Goal: Transaction & Acquisition: Purchase product/service

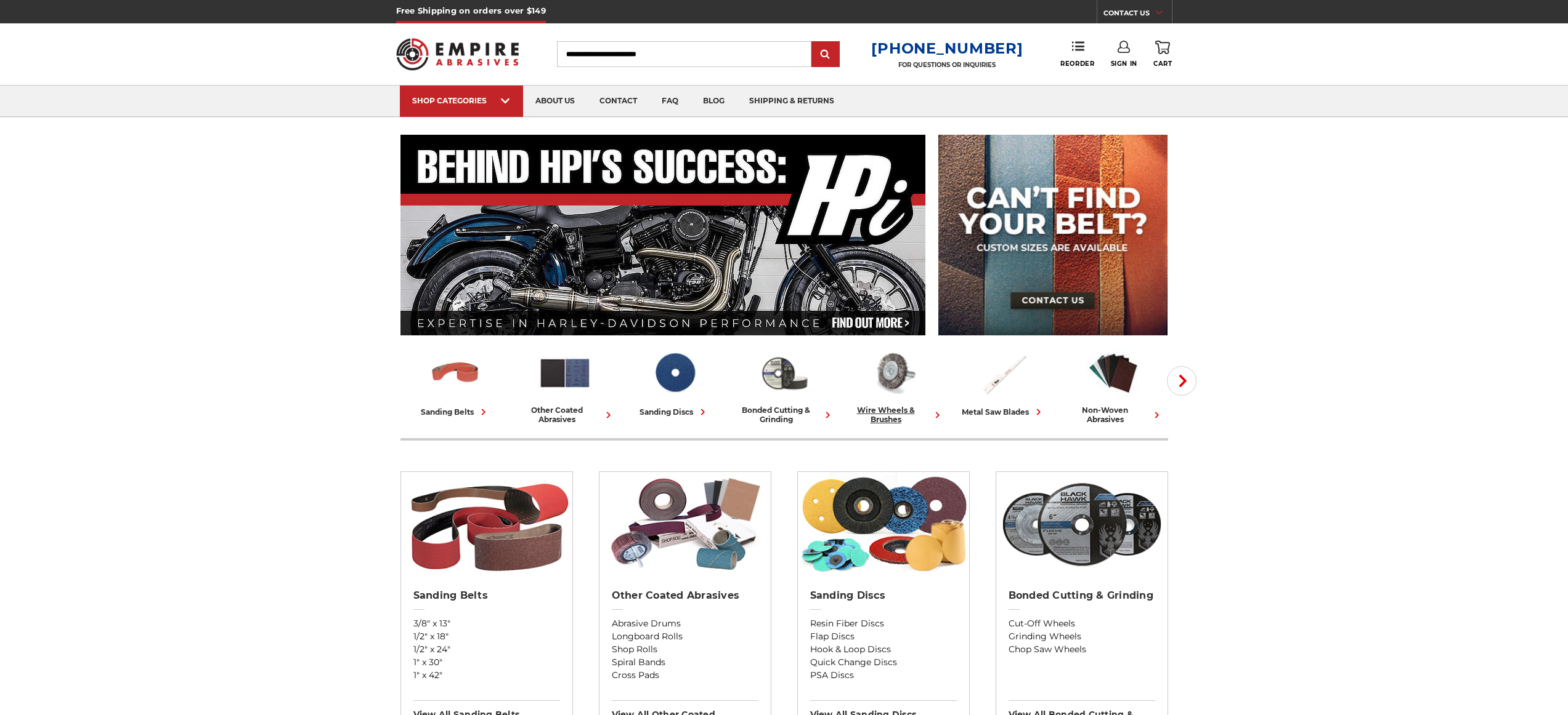
click at [881, 402] on link "wire wheels & brushes" at bounding box center [894, 385] width 100 height 78
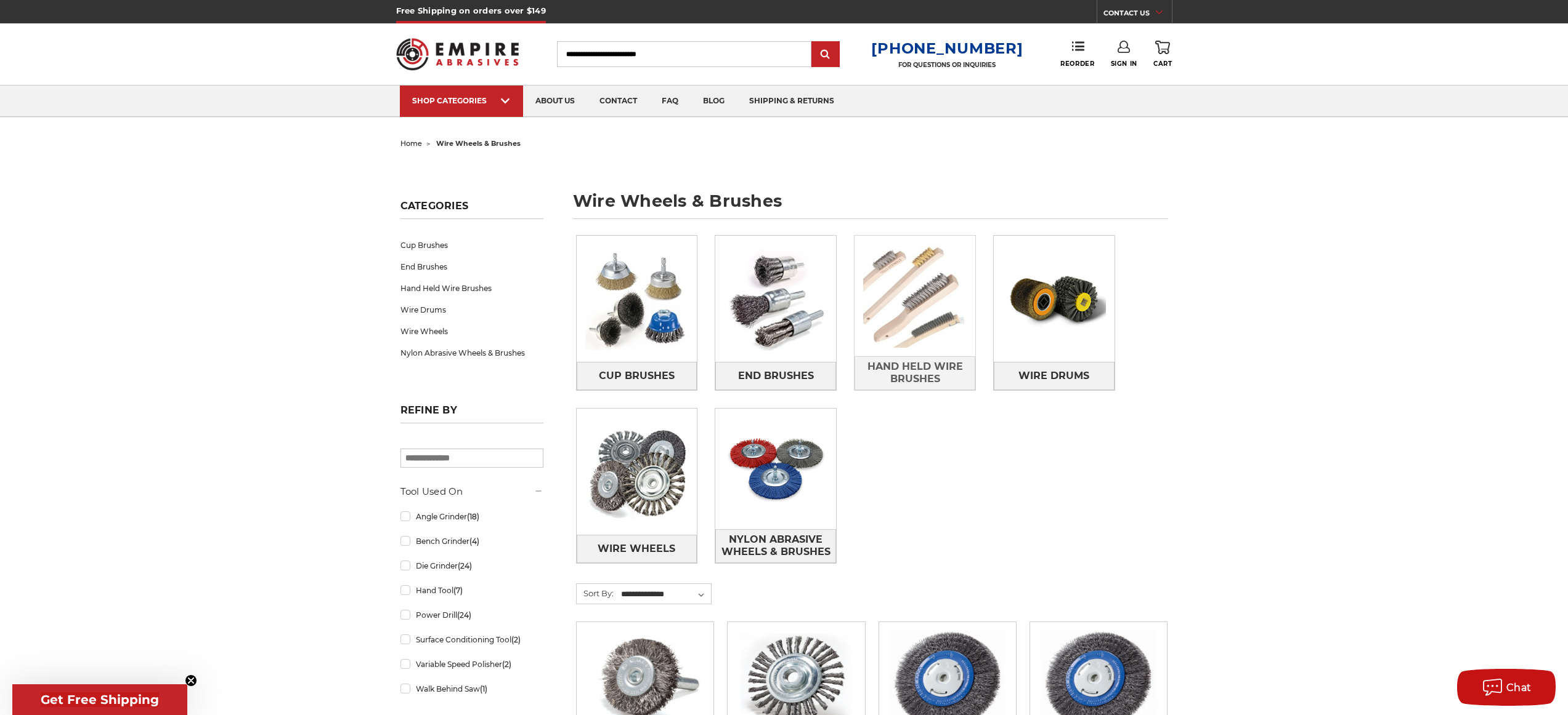
click at [916, 333] on img at bounding box center [915, 296] width 121 height 121
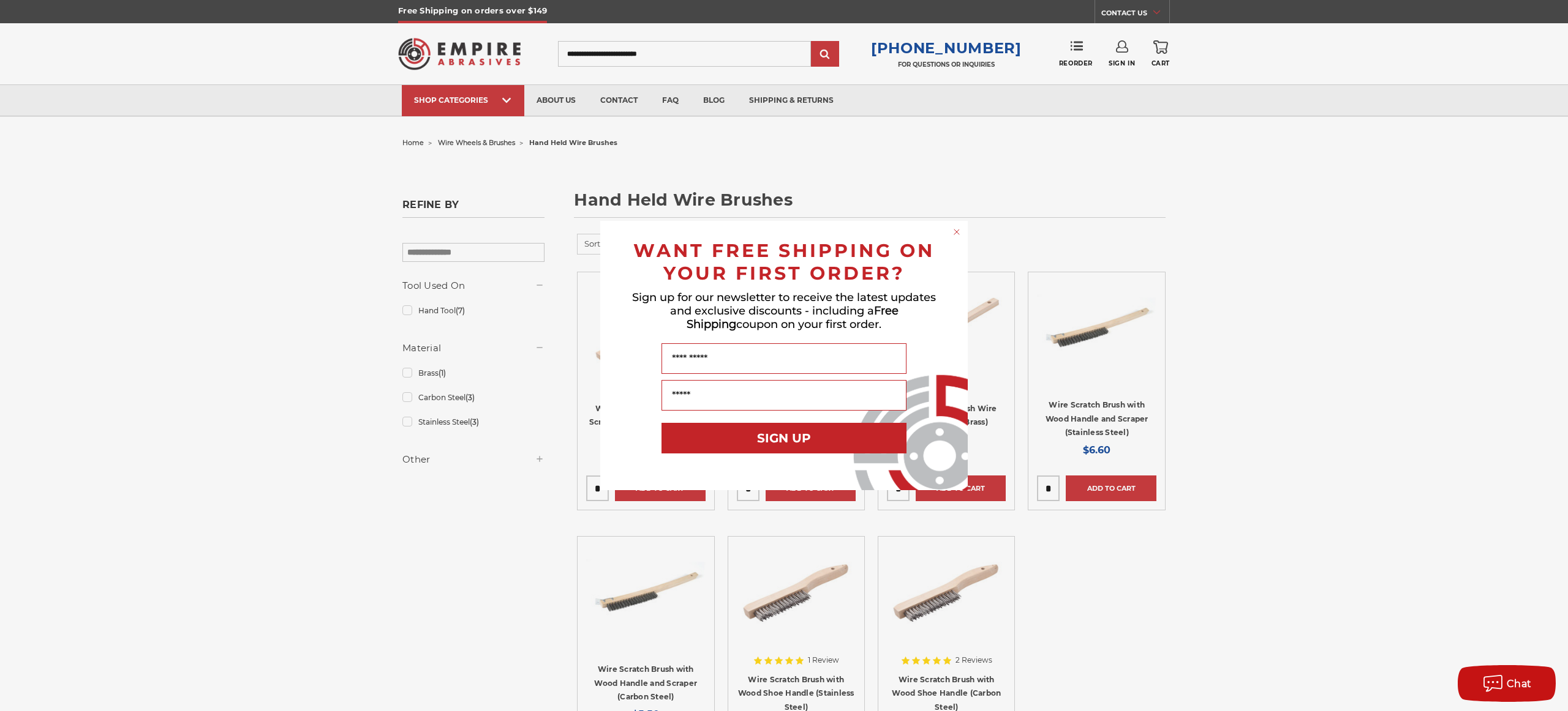
click at [959, 225] on icon "Close dialog" at bounding box center [956, 231] width 12 height 12
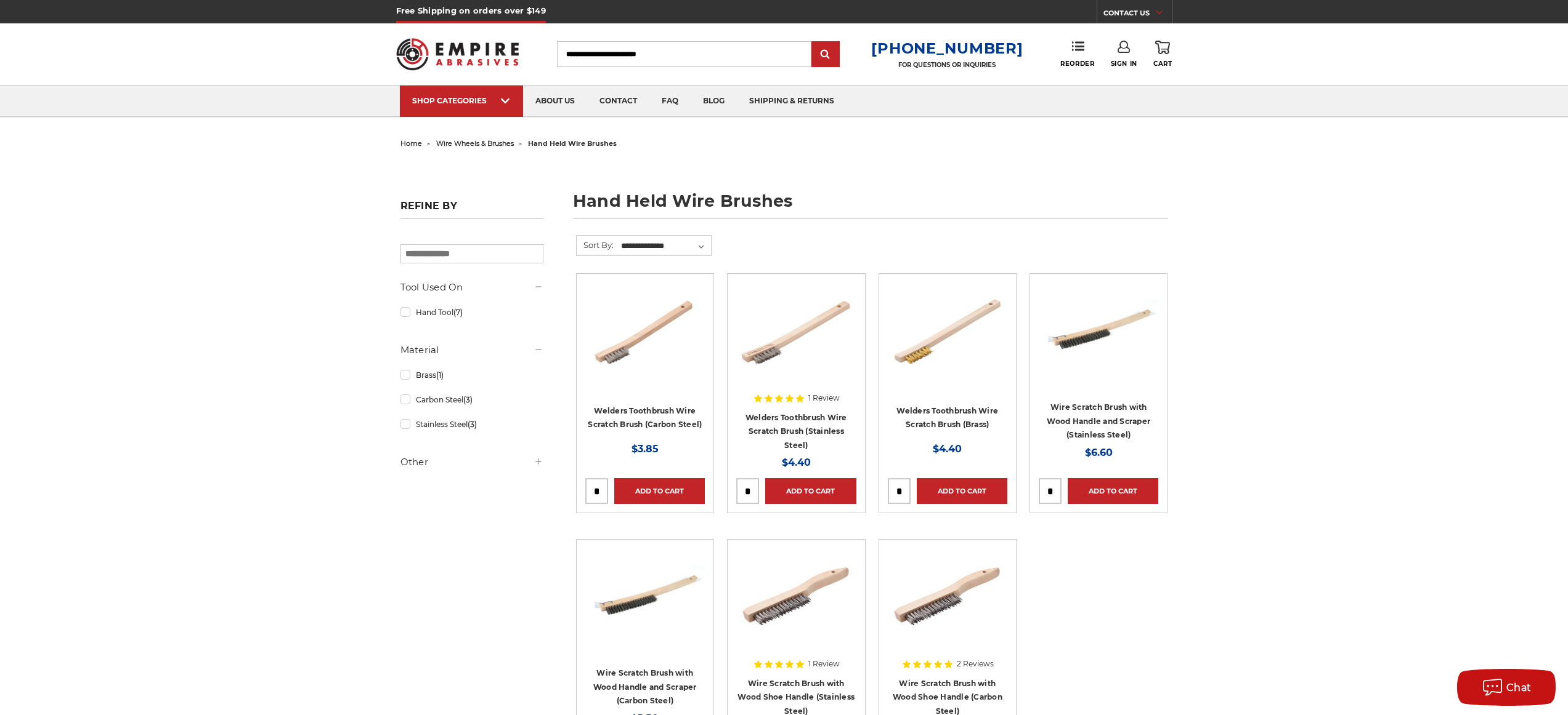
click at [903, 489] on input "tel" at bounding box center [899, 491] width 22 height 25
type input "*"
click at [750, 486] on input "tel" at bounding box center [747, 491] width 22 height 25
type input "*"
type input "**"
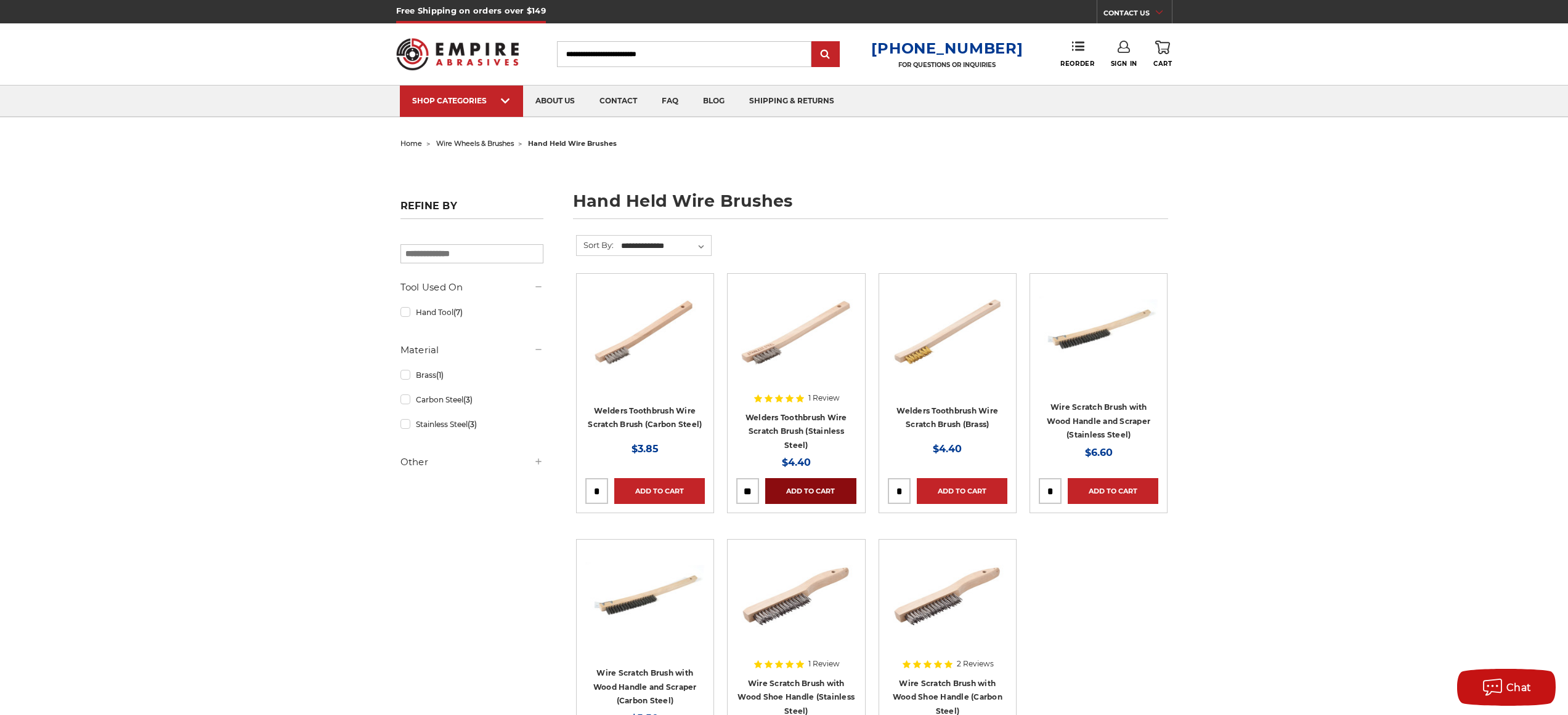
click at [799, 489] on link "Add to Cart" at bounding box center [810, 491] width 91 height 26
click at [1167, 46] on icon at bounding box center [1163, 47] width 15 height 14
click at [1065, 101] on link "Check out now" at bounding box center [1079, 104] width 152 height 27
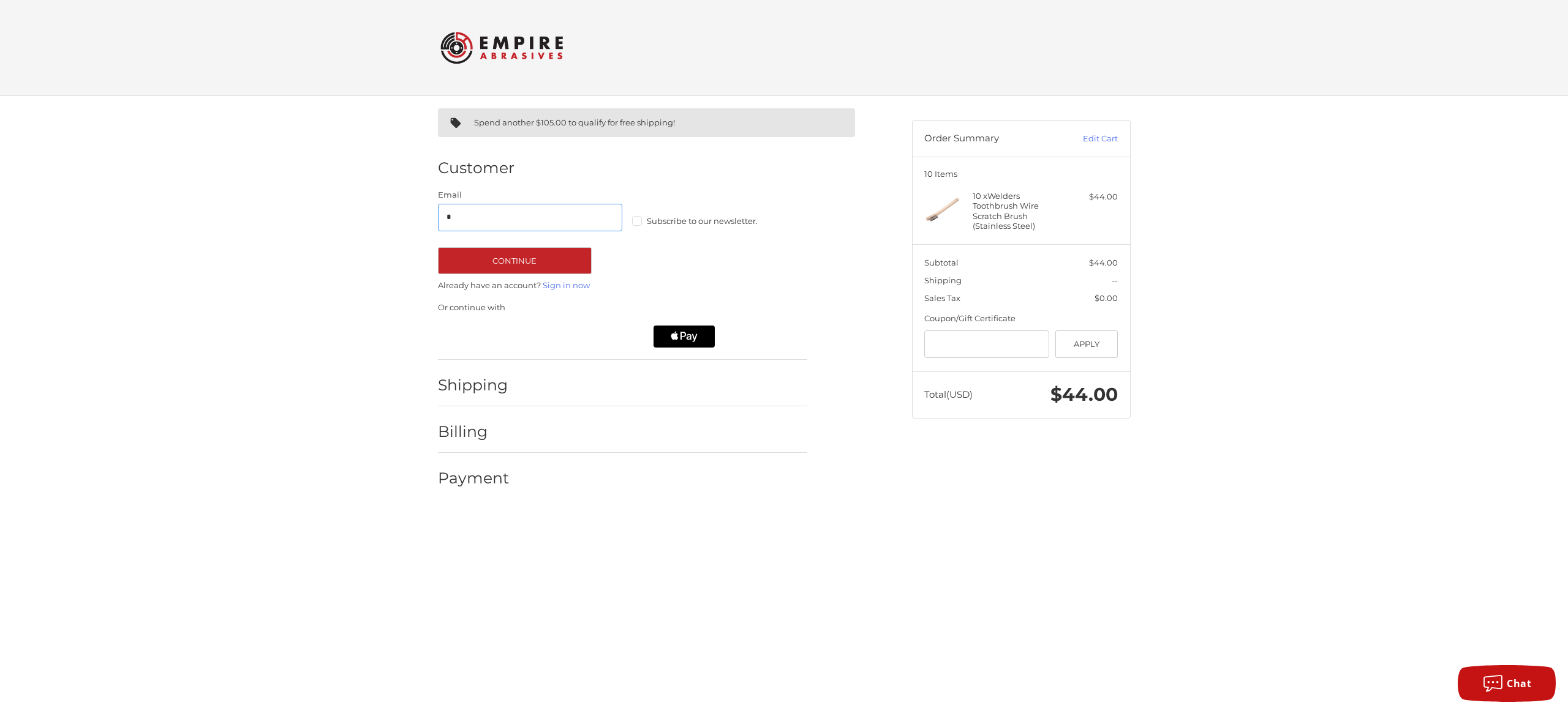
type input "**********"
click at [508, 264] on button "Continue" at bounding box center [514, 261] width 154 height 27
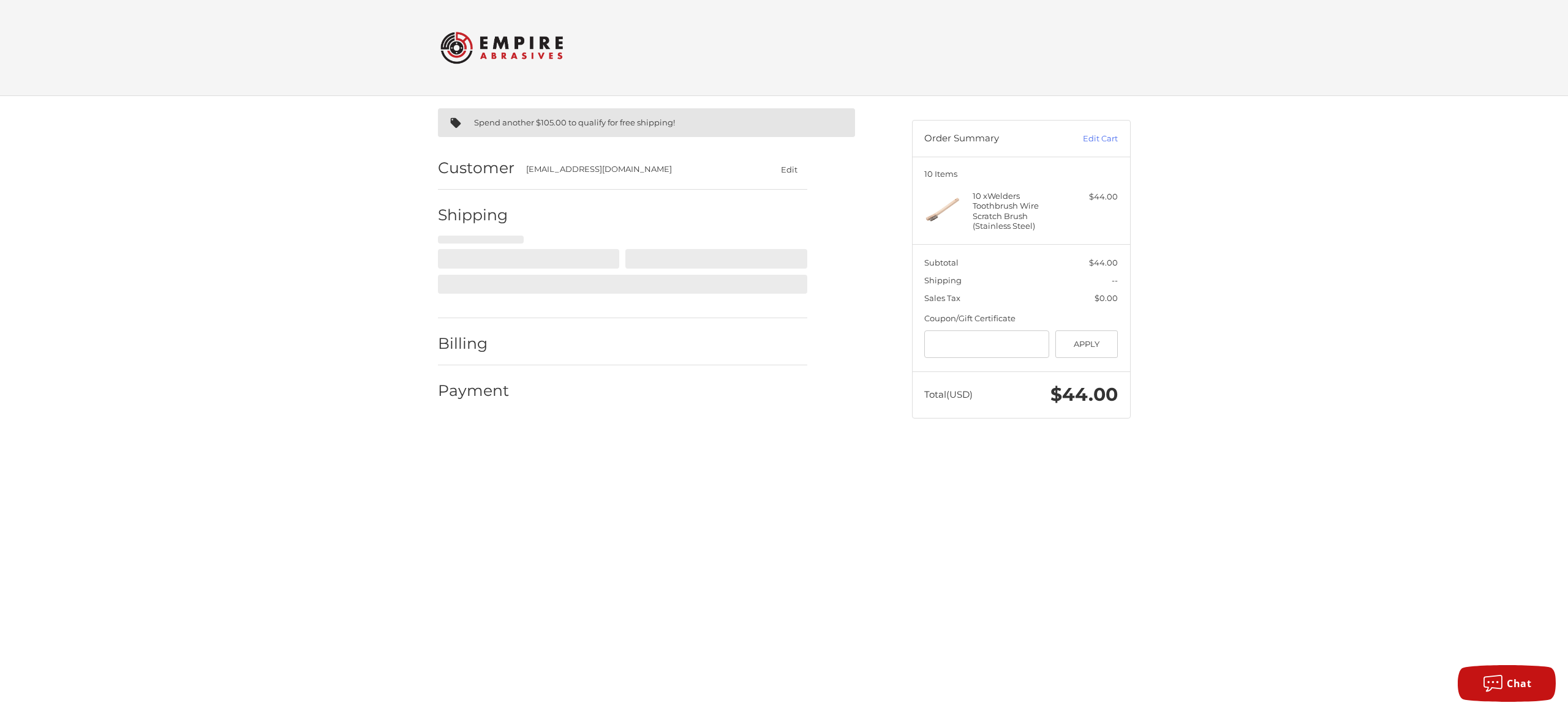
select select "**"
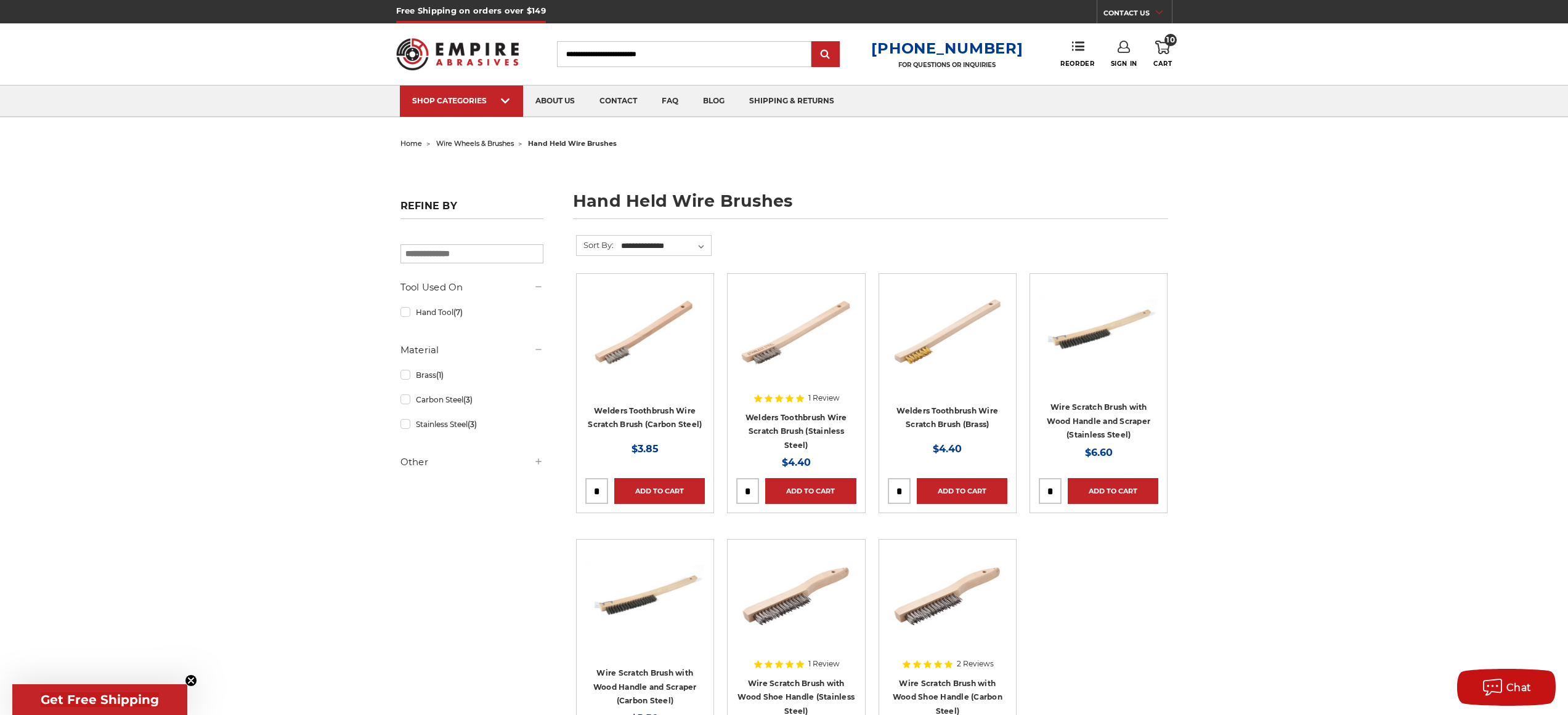
click at [1121, 53] on link "Sign In" at bounding box center [1123, 54] width 27 height 27
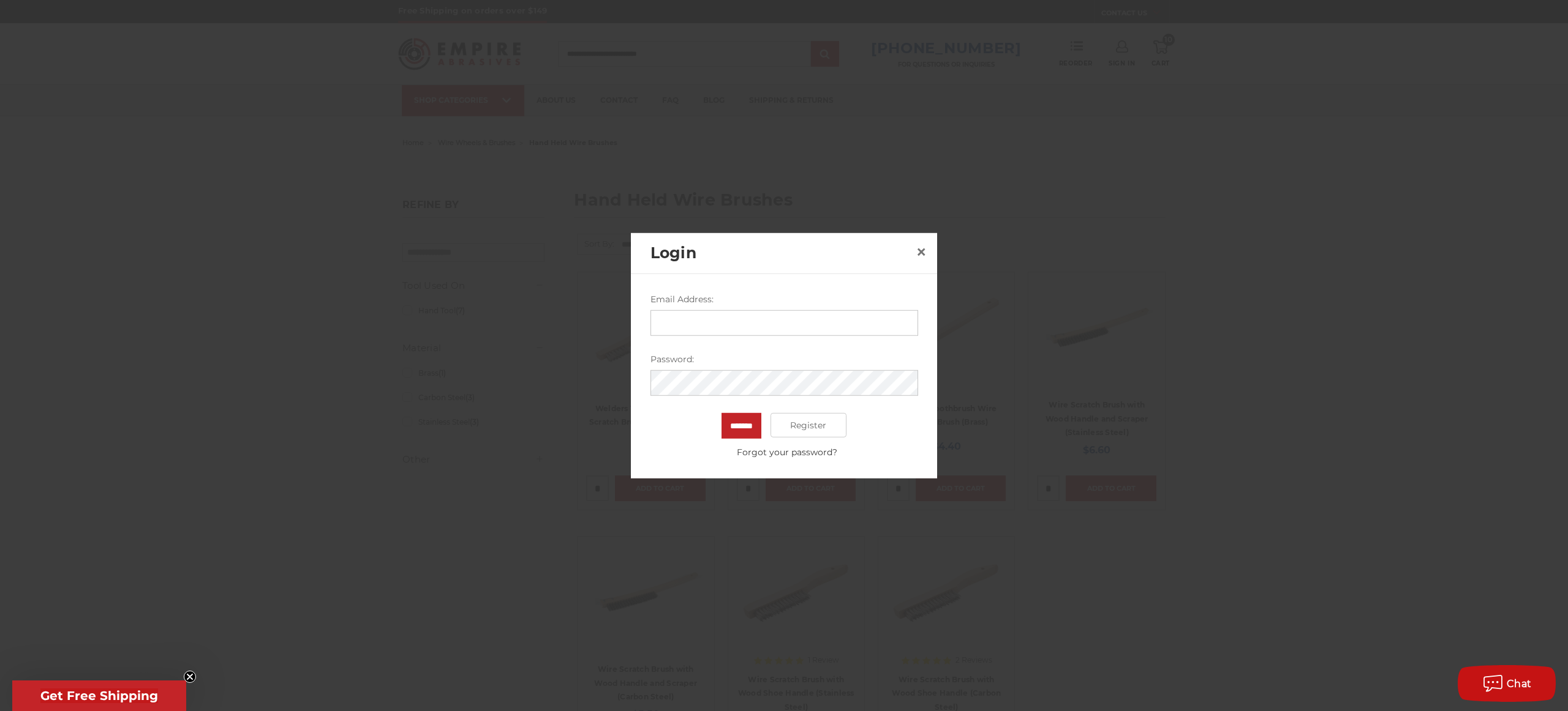
click at [716, 322] on input "Email Address:" at bounding box center [784, 323] width 267 height 25
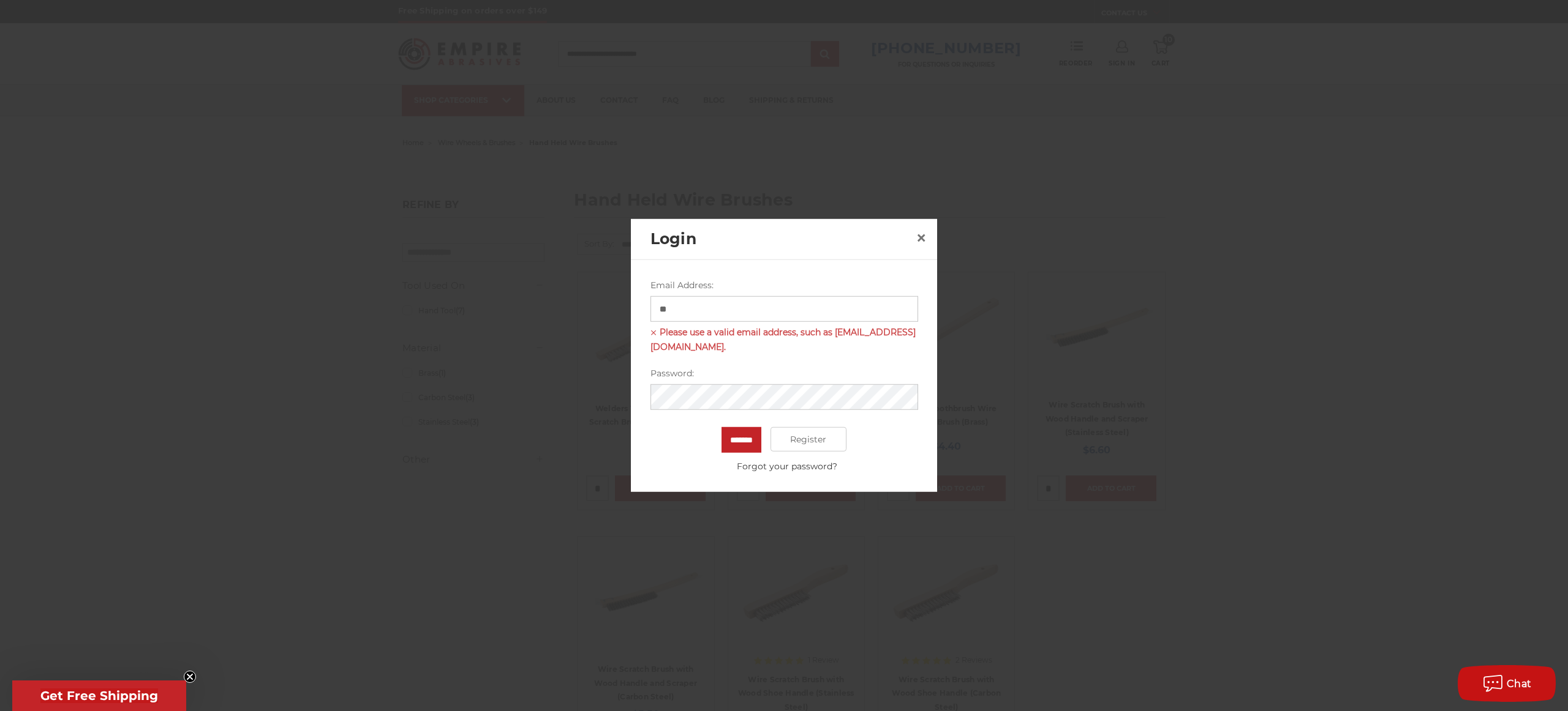
type input "*"
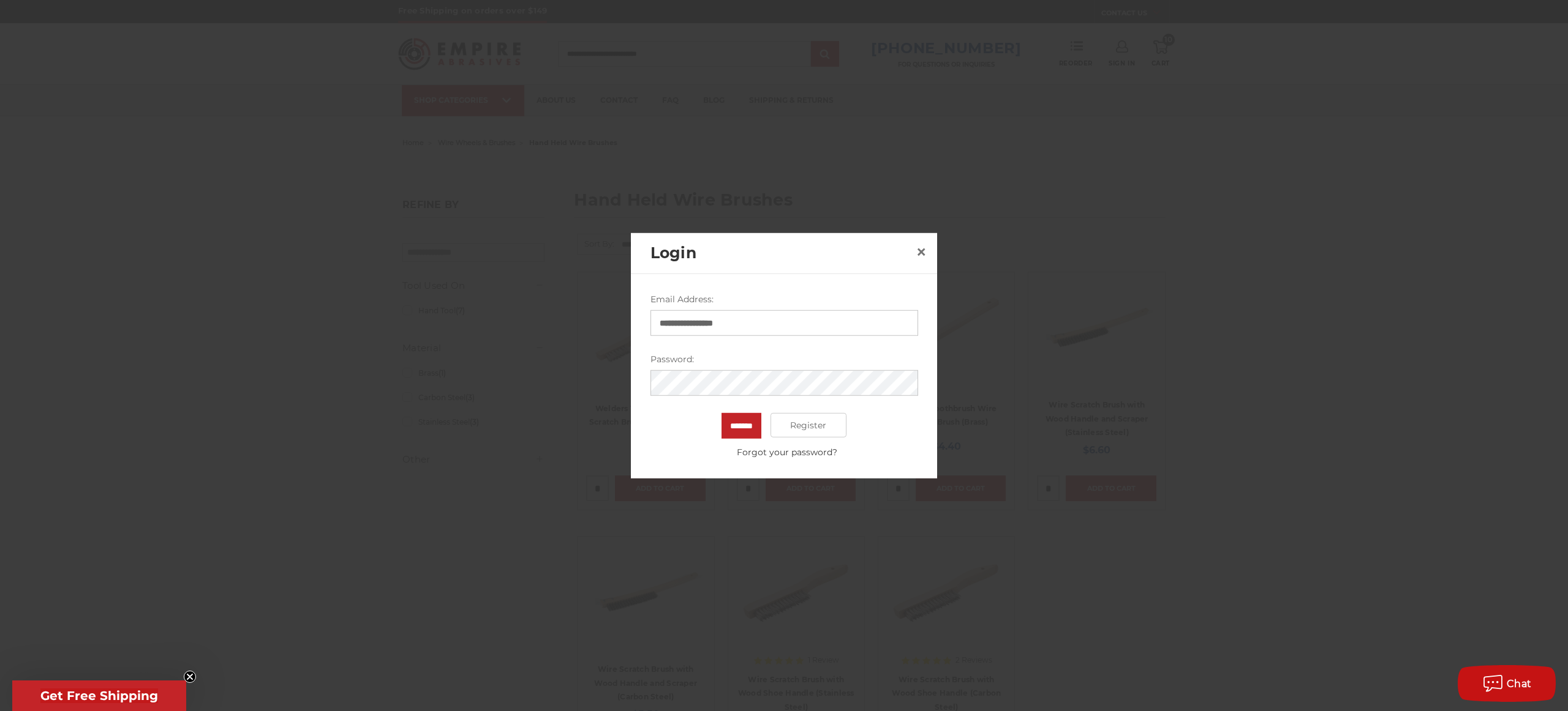
click at [765, 327] on input "**********" at bounding box center [784, 323] width 267 height 25
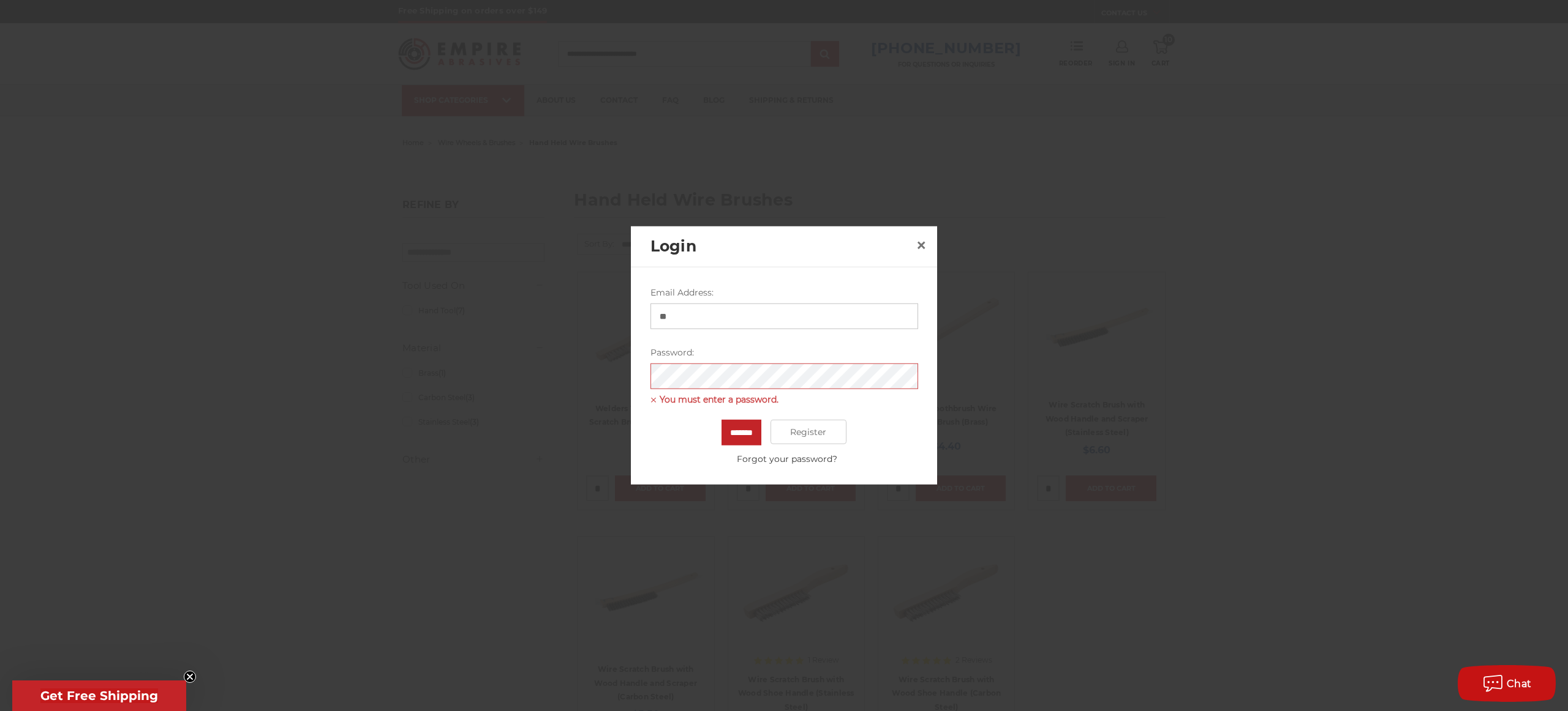
type input "*"
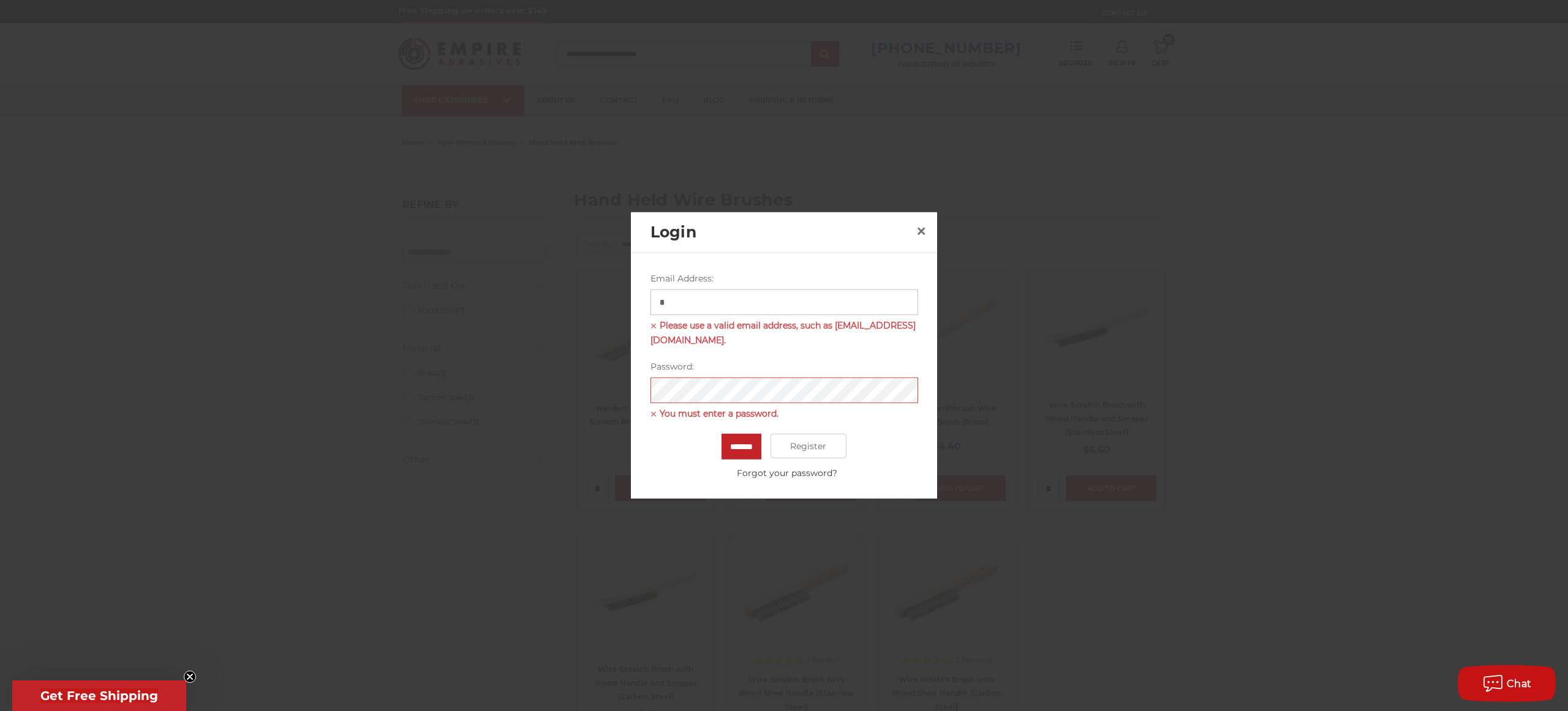
type input "**********"
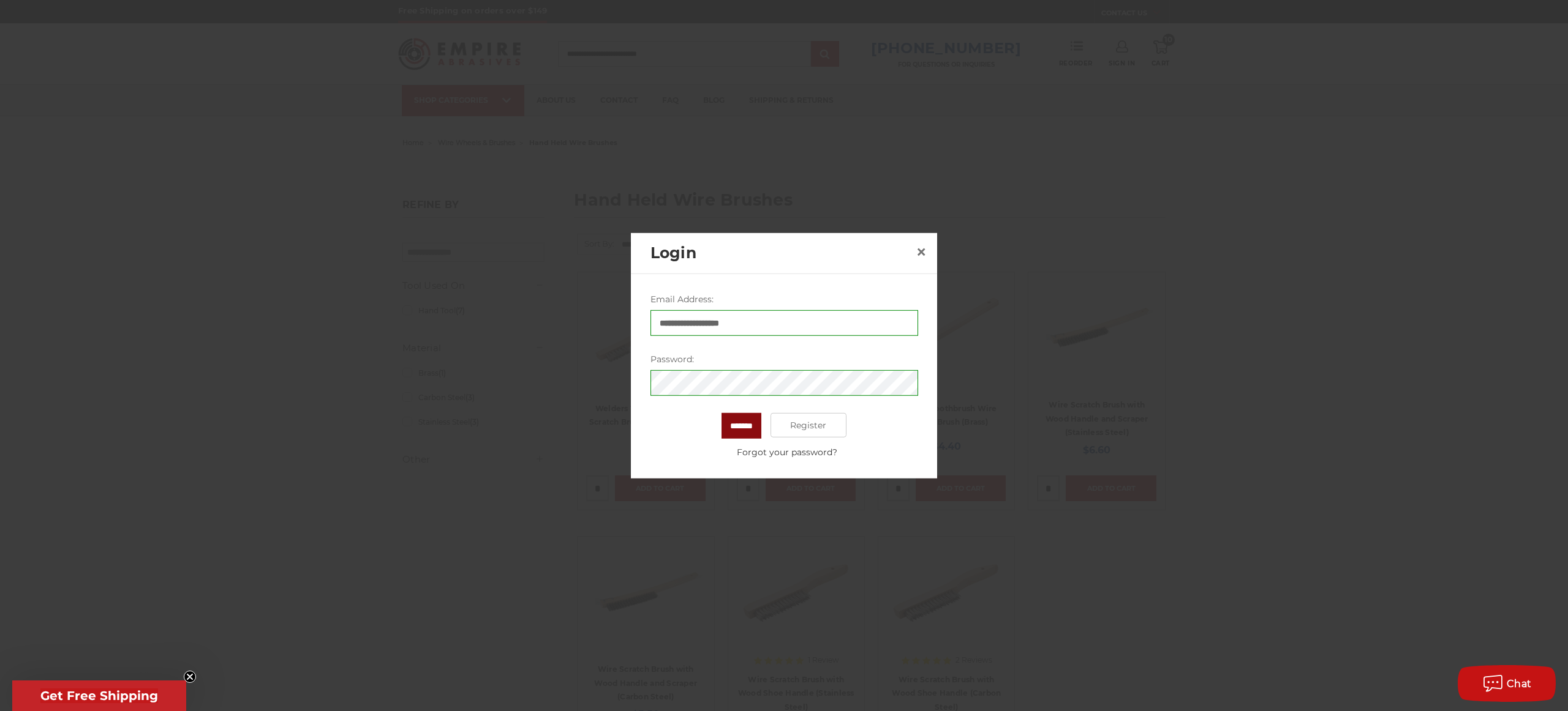
click at [744, 419] on input "*******" at bounding box center [741, 426] width 40 height 25
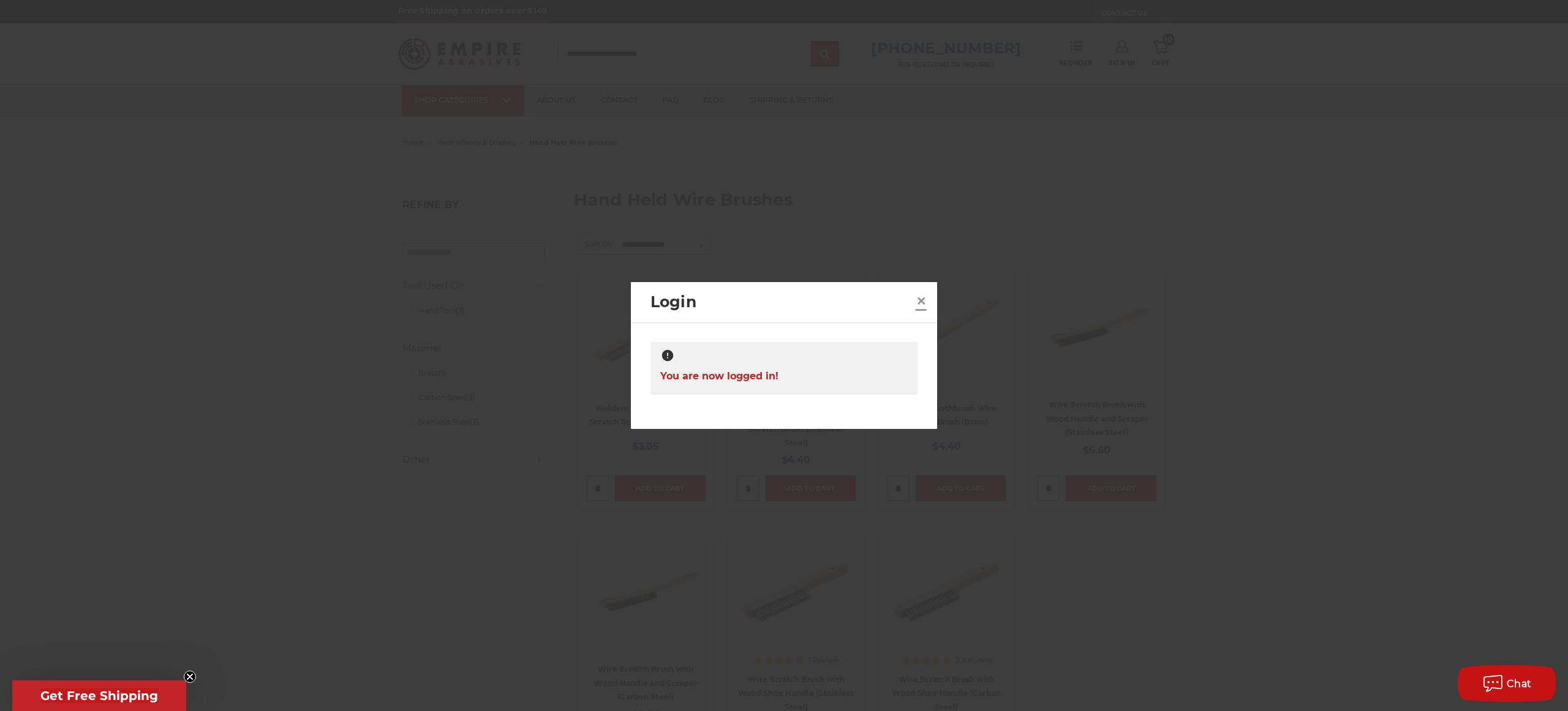
click at [923, 299] on span "×" at bounding box center [921, 301] width 11 height 24
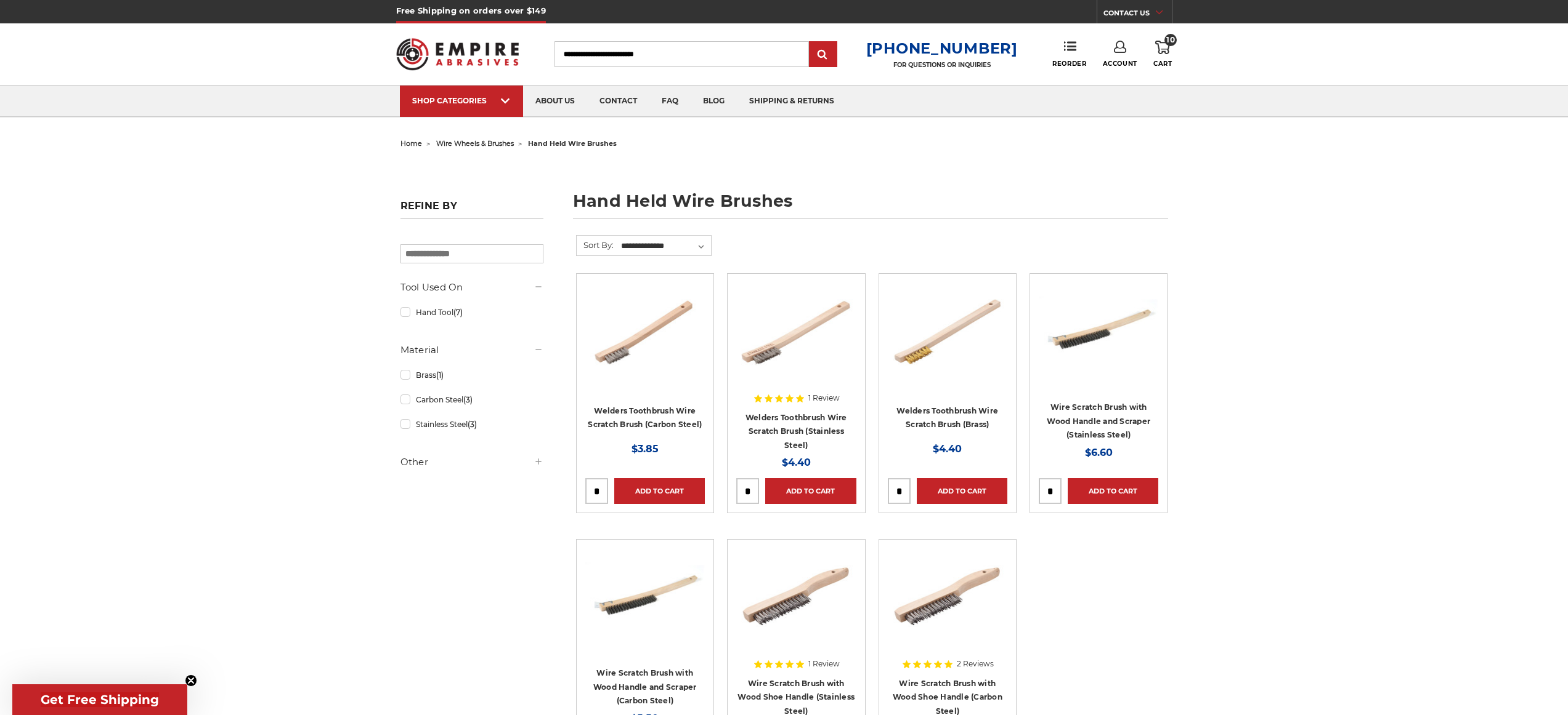
click at [754, 487] on input "tel" at bounding box center [747, 491] width 22 height 25
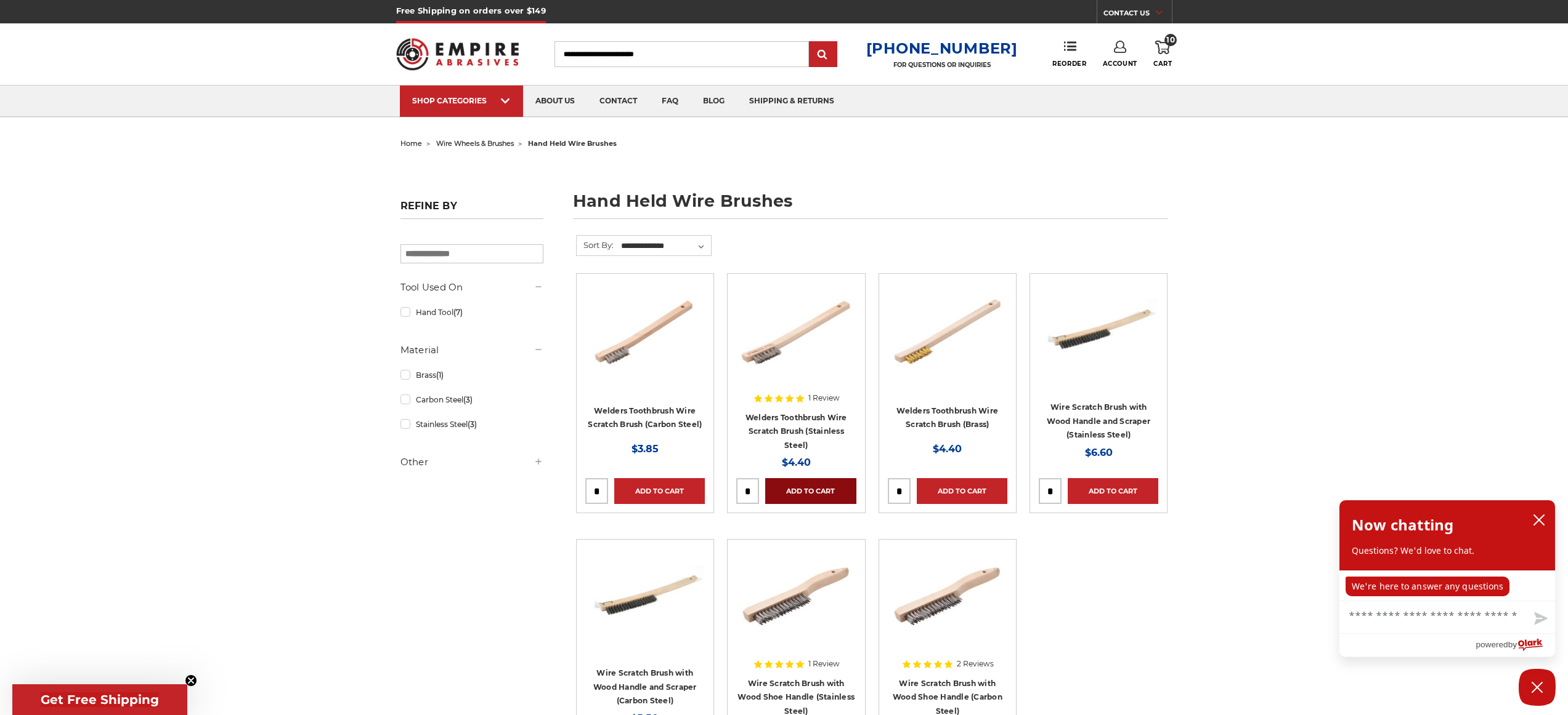
type input "*"
type input "**"
click at [800, 486] on link "Add to Cart" at bounding box center [810, 491] width 91 height 26
click at [1163, 48] on icon at bounding box center [1163, 47] width 15 height 14
click at [1088, 102] on link "Check out now" at bounding box center [1079, 104] width 152 height 27
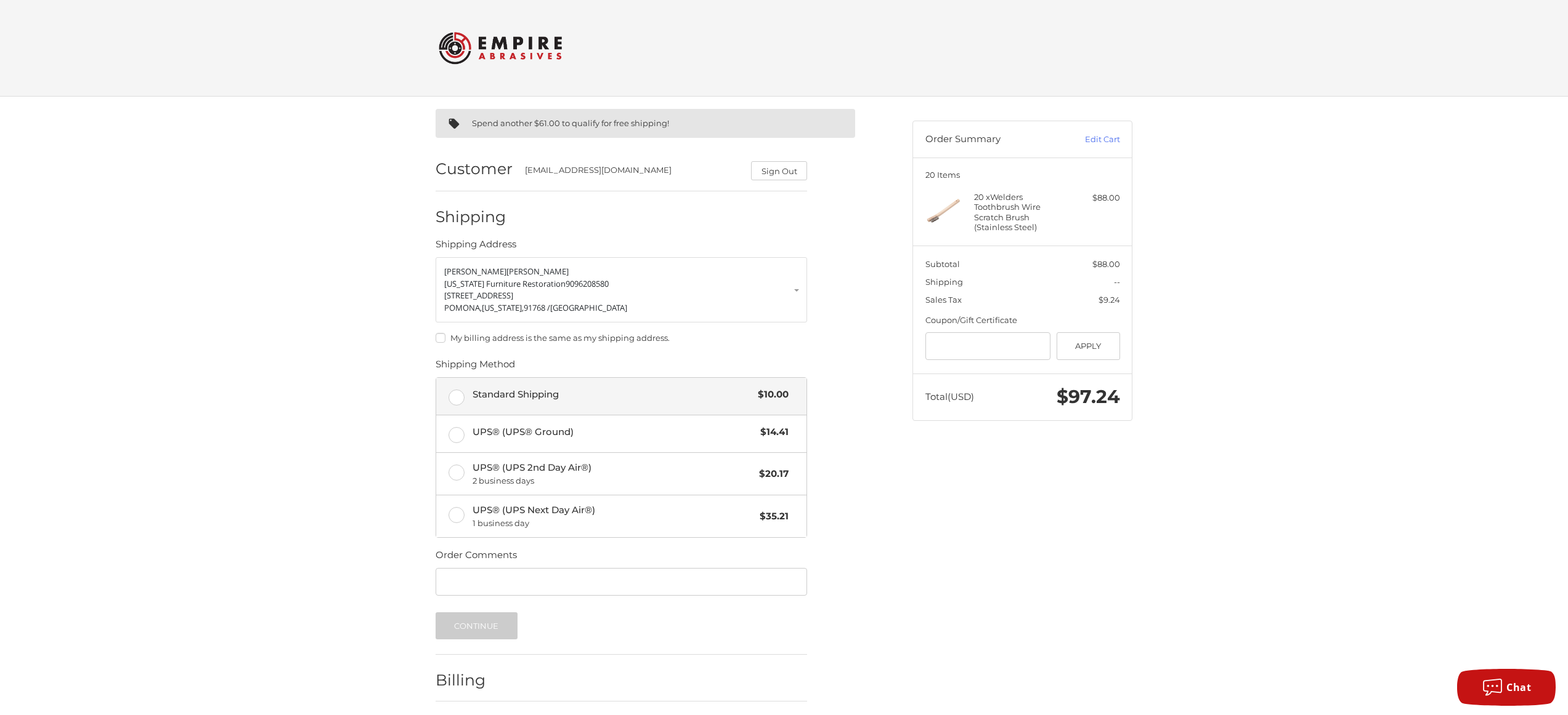
click at [461, 399] on label "Standard Shipping $10.00" at bounding box center [621, 396] width 371 height 37
click at [485, 627] on button "Continue" at bounding box center [477, 626] width 82 height 27
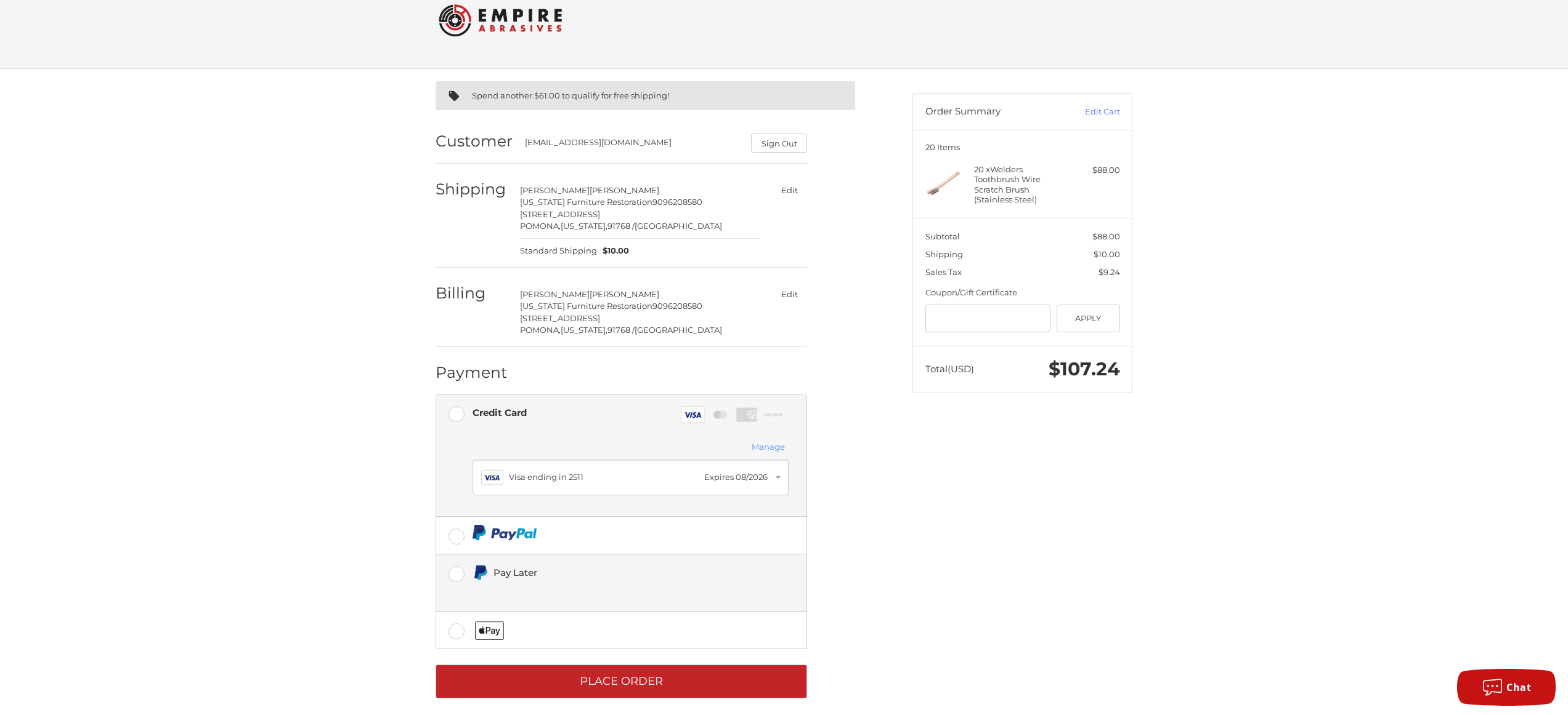
scroll to position [38, 0]
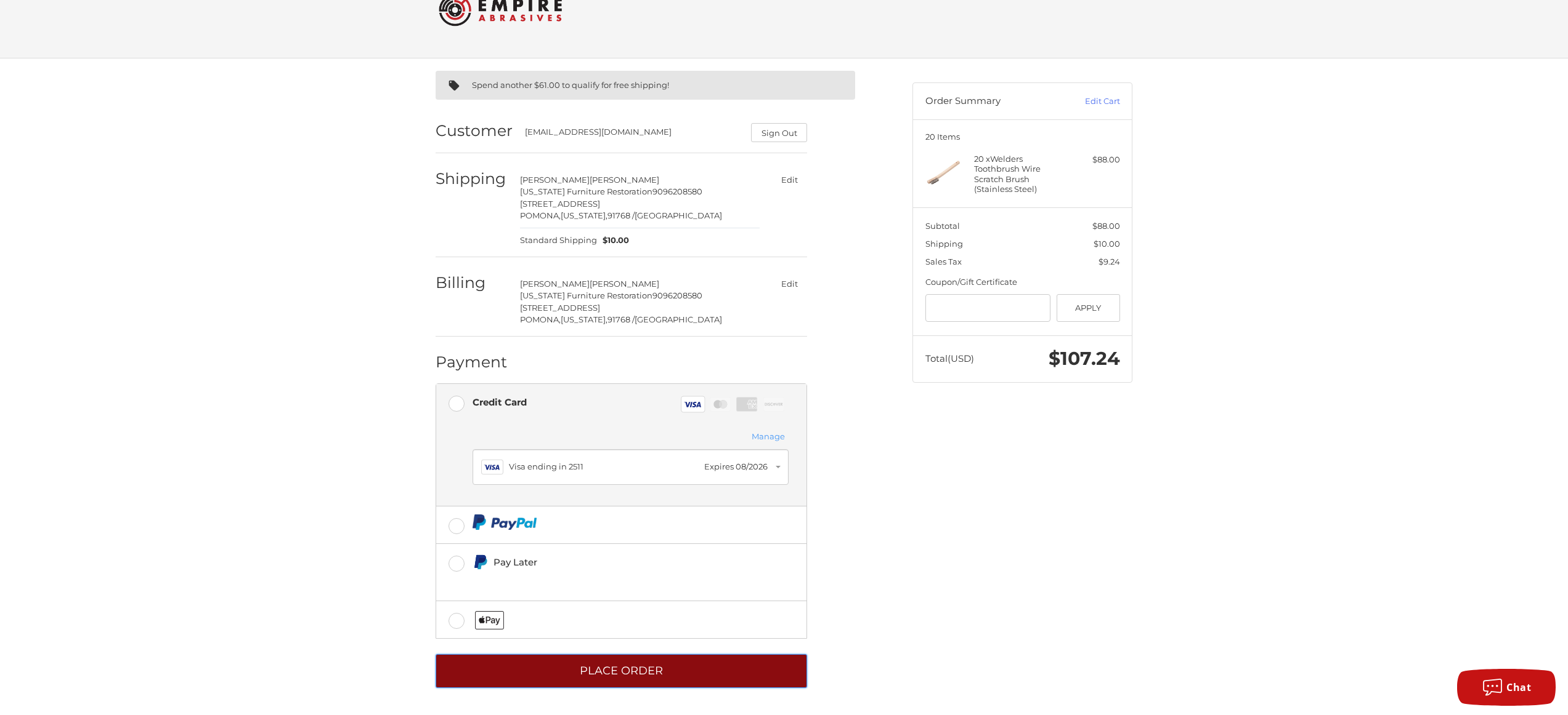
click at [625, 668] on button "Place Order" at bounding box center [621, 671] width 371 height 34
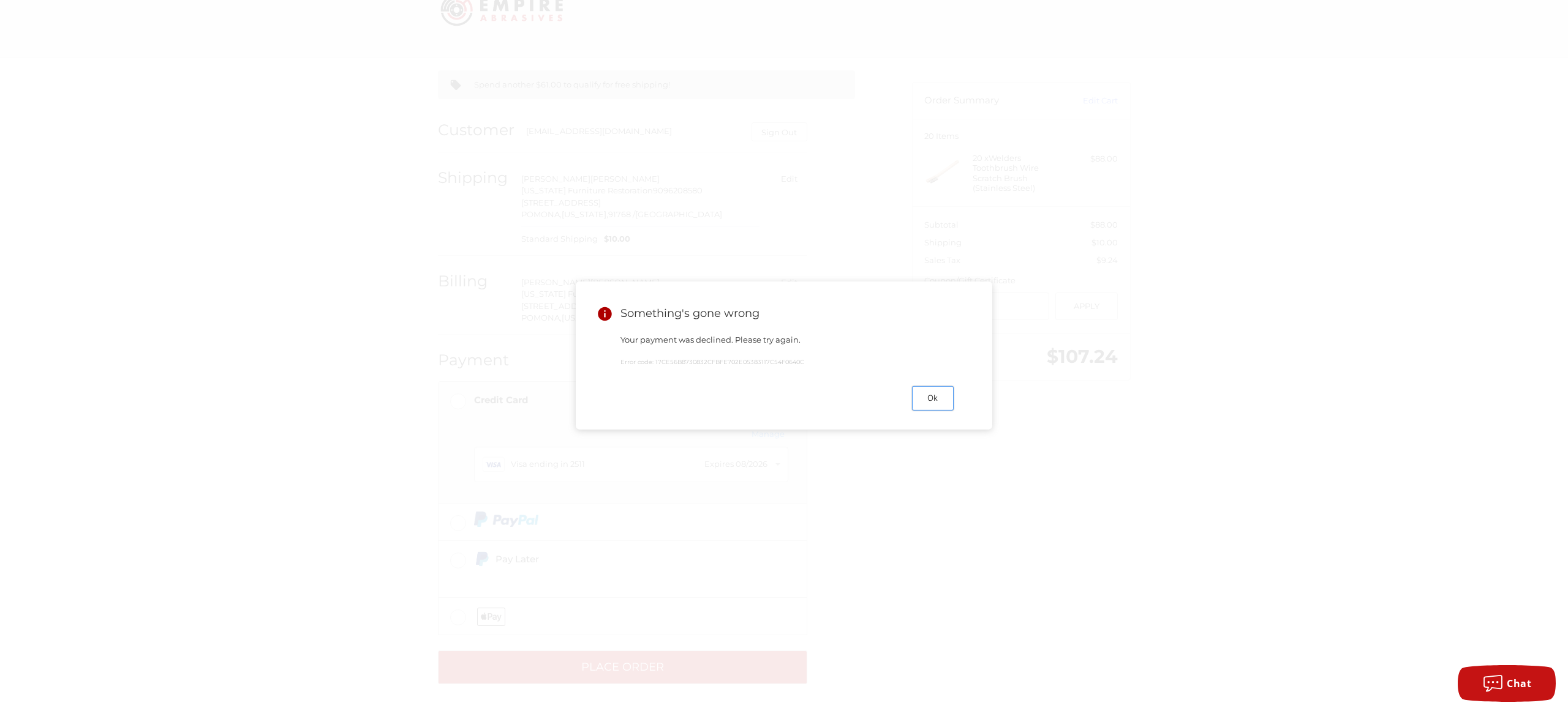
click at [936, 397] on button "Ok" at bounding box center [933, 398] width 42 height 24
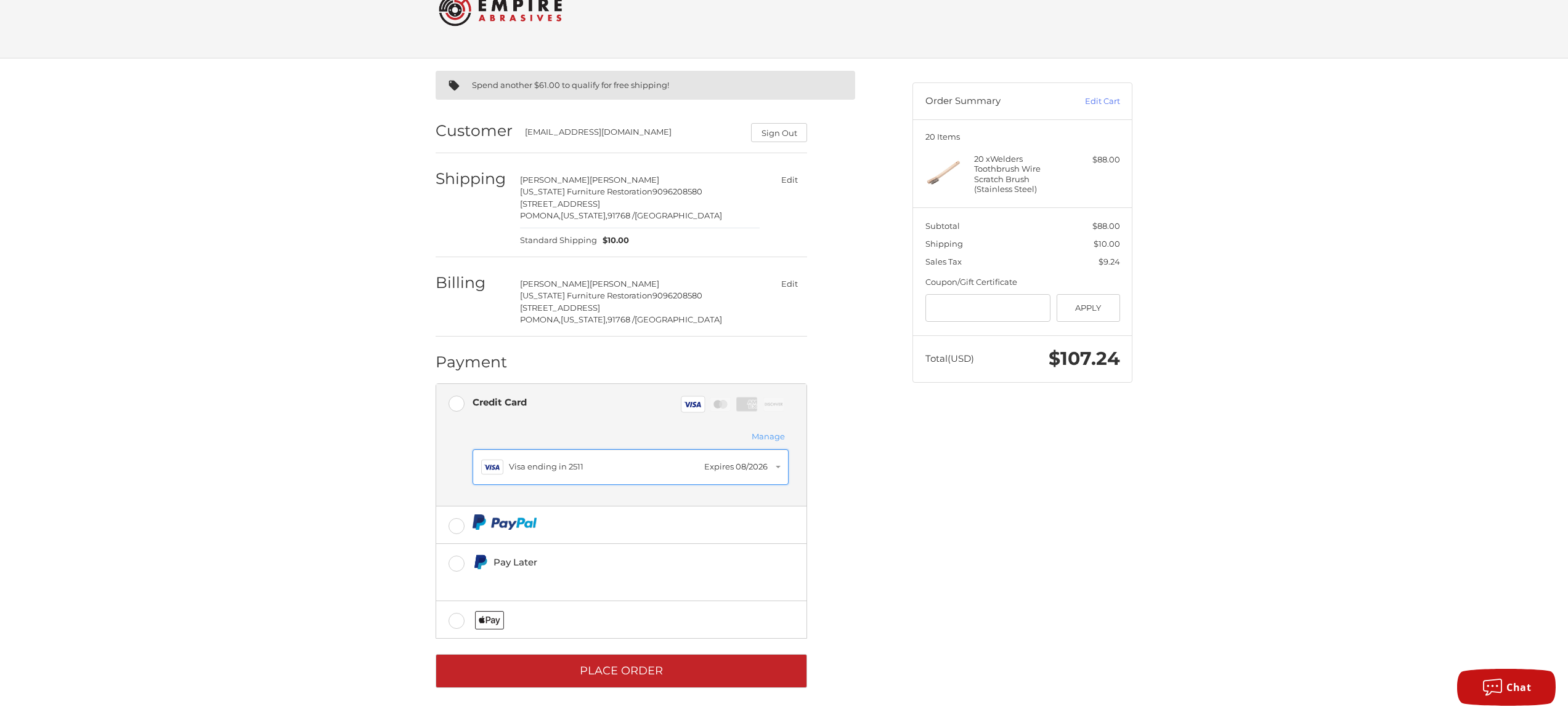
click at [617, 466] on div "Visa ending in 2511" at bounding box center [603, 466] width 189 height 12
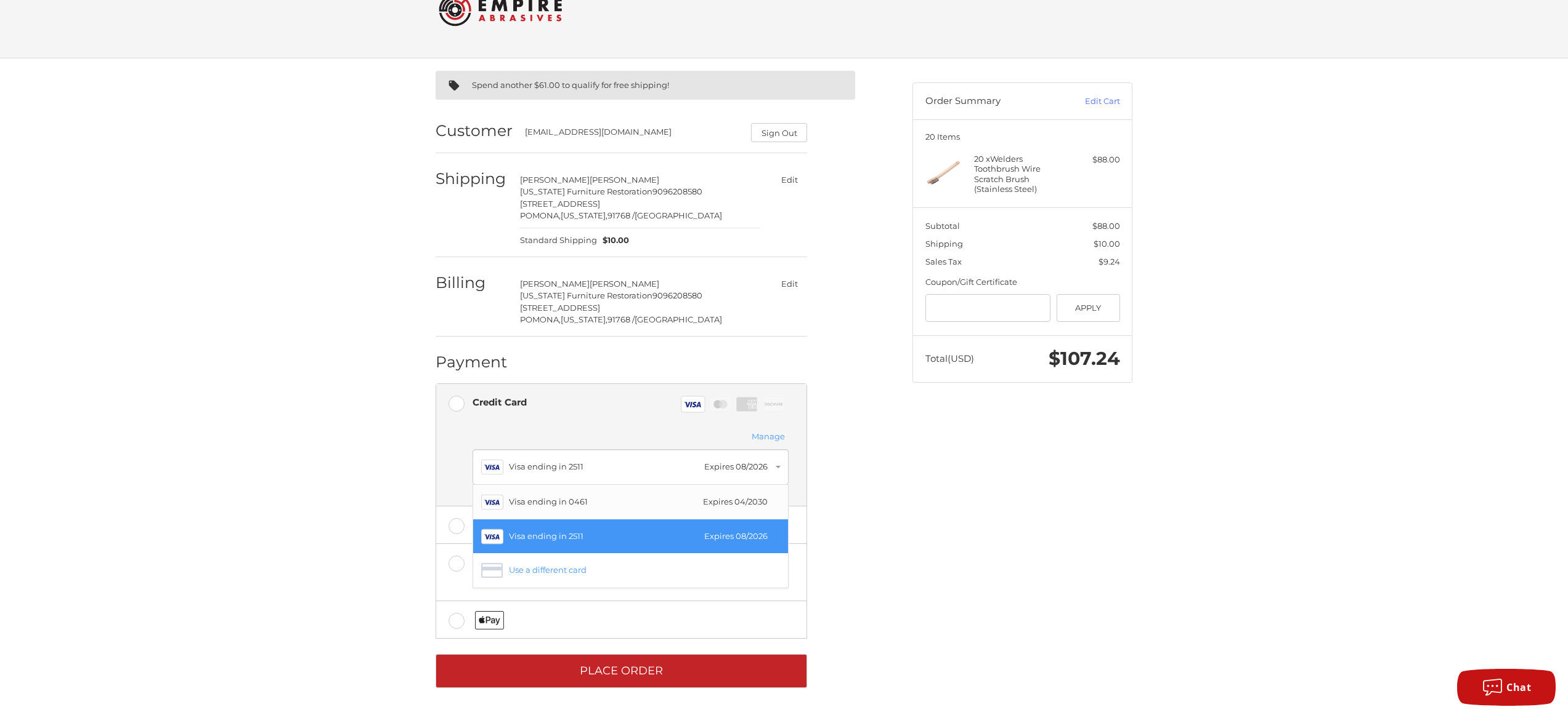
click at [566, 496] on div "Visa ending in 0461" at bounding box center [602, 502] width 188 height 12
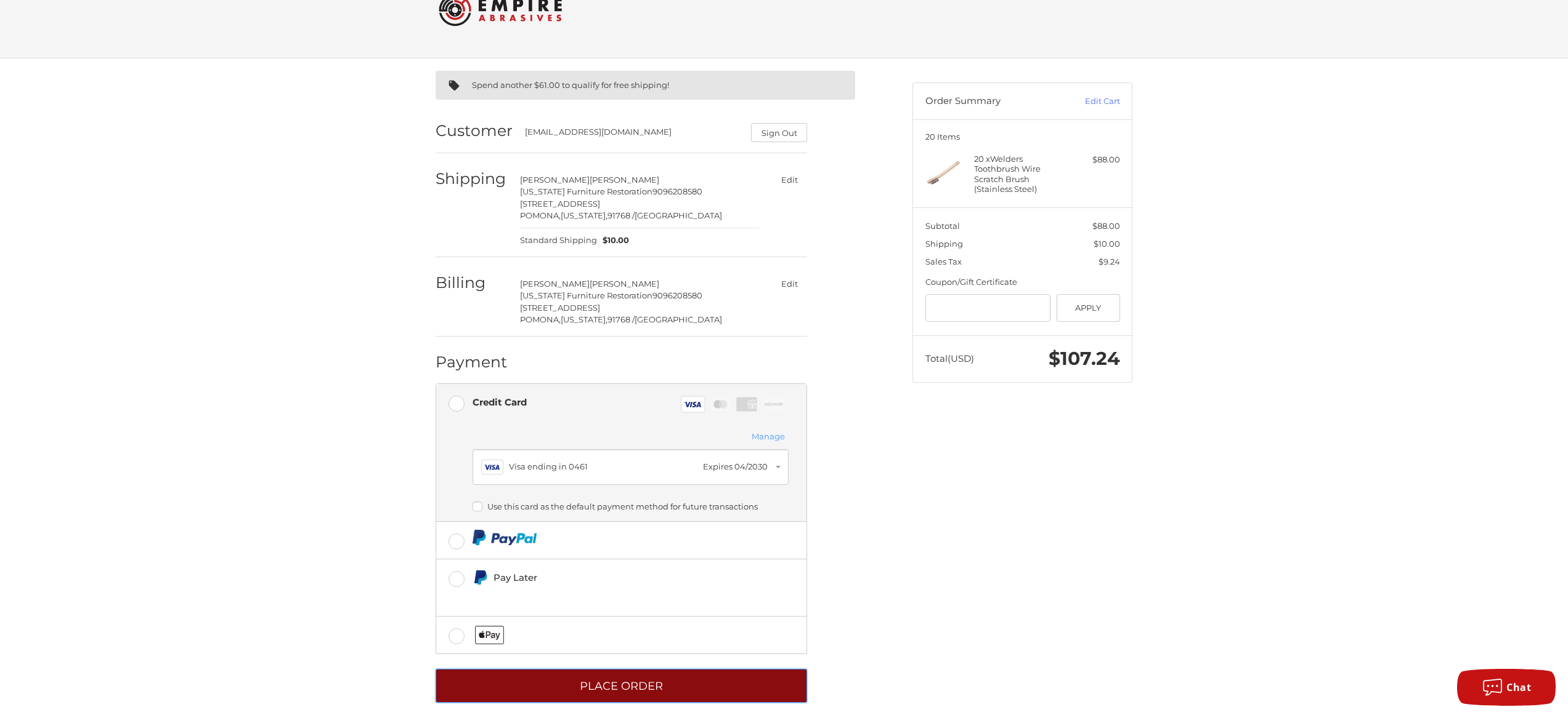
click at [608, 686] on button "Place Order" at bounding box center [621, 686] width 371 height 34
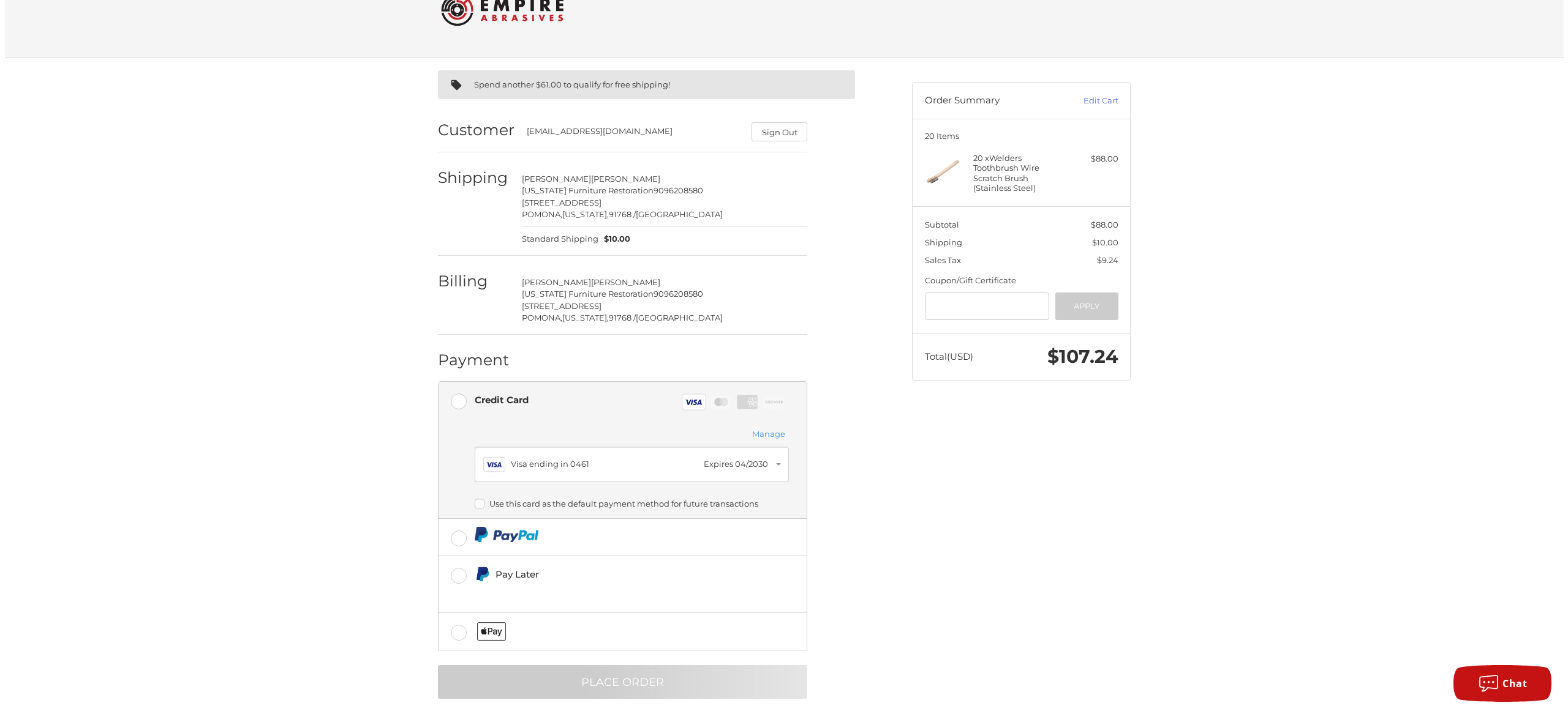
scroll to position [0, 0]
